Goal: Transaction & Acquisition: Purchase product/service

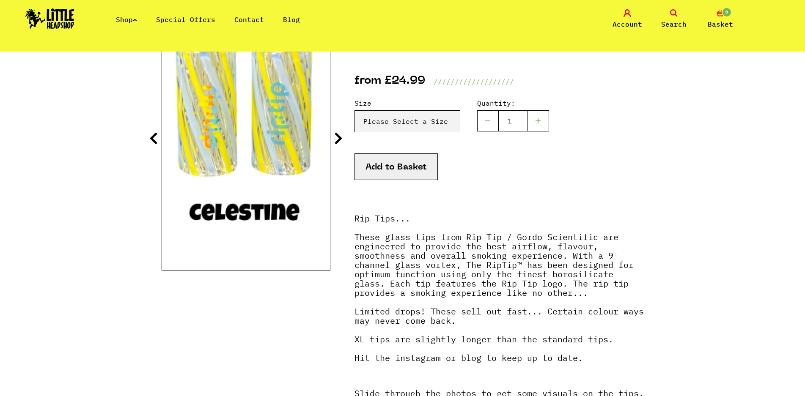
scroll to position [85, 0]
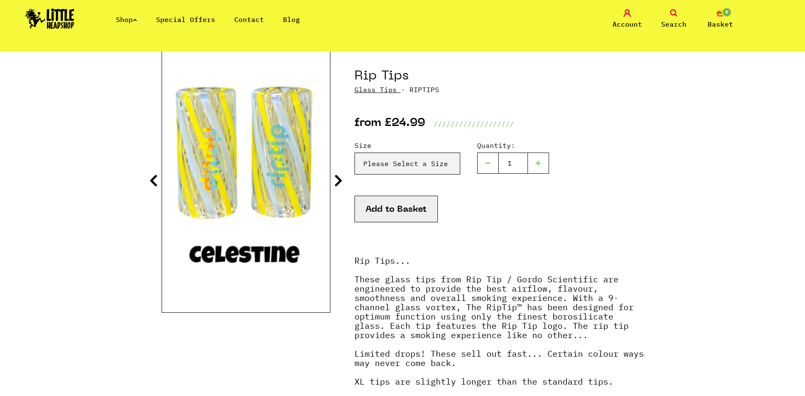
click at [341, 181] on icon at bounding box center [338, 181] width 8 height 14
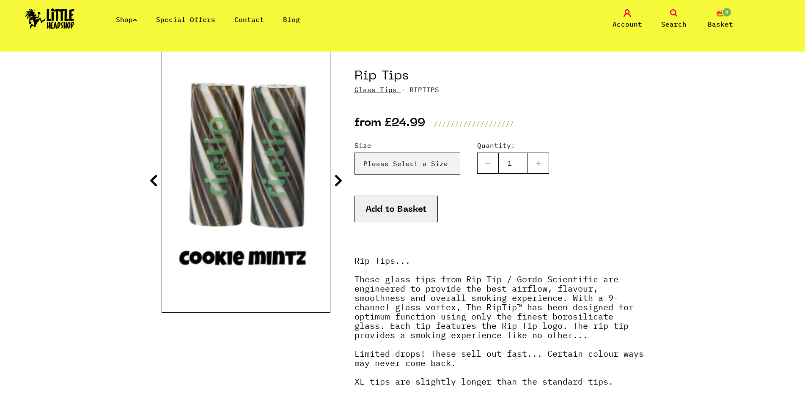
click at [341, 181] on icon at bounding box center [338, 181] width 8 height 14
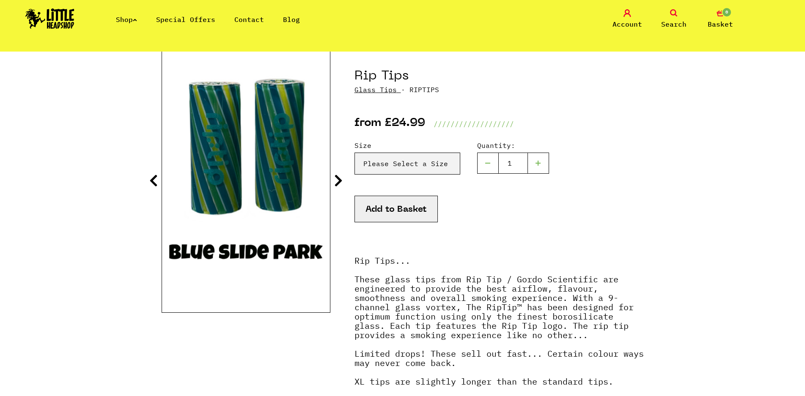
click at [341, 181] on icon at bounding box center [338, 181] width 8 height 14
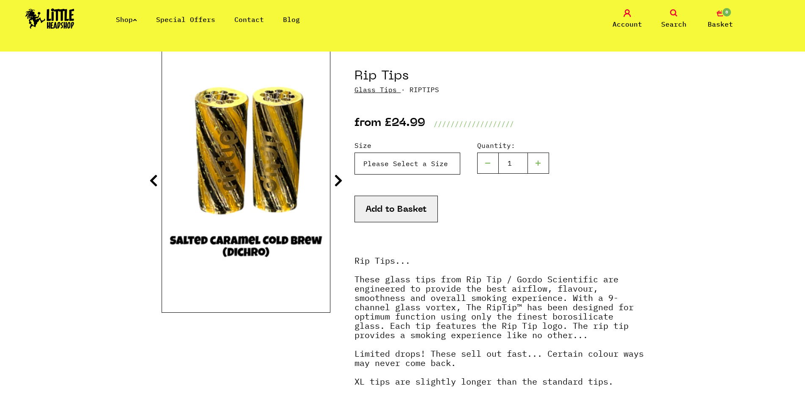
click at [447, 161] on select "Please Select a Size Rip Tips - Size 7 - Clear - £24.99 (Out of Stock) Rip Tips…" at bounding box center [407, 164] width 106 height 22
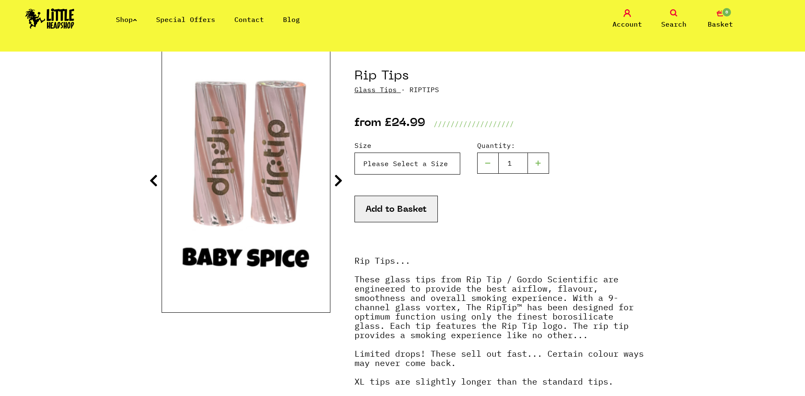
select select "1804"
click at [354, 153] on select "Please Select a Size Rip Tips - Size 7 - Clear - £24.99 (Out of Stock) Rip Tips…" at bounding box center [407, 164] width 106 height 22
click at [339, 180] on icon at bounding box center [338, 181] width 8 height 14
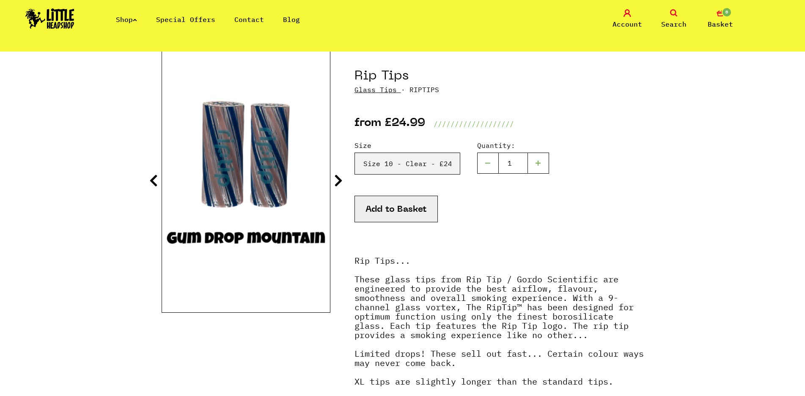
click at [339, 180] on icon at bounding box center [338, 181] width 8 height 14
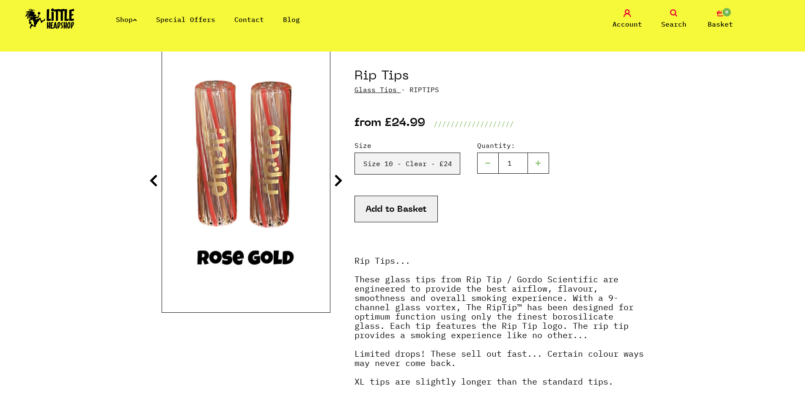
click at [339, 180] on icon at bounding box center [338, 181] width 8 height 14
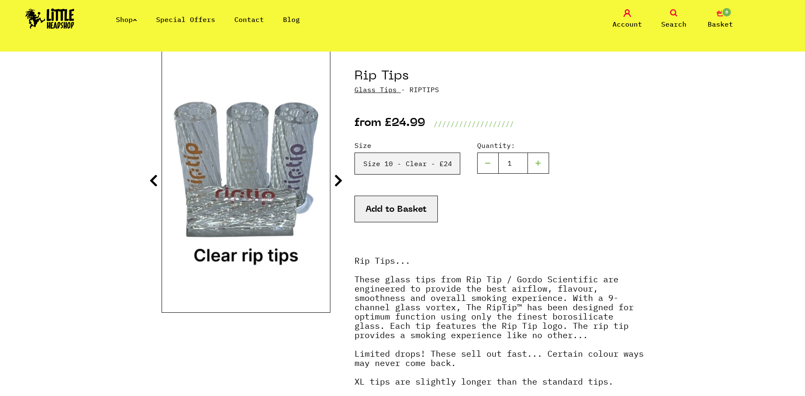
drag, startPoint x: 339, startPoint y: 180, endPoint x: 342, endPoint y: 173, distance: 7.8
